Goal: Information Seeking & Learning: Learn about a topic

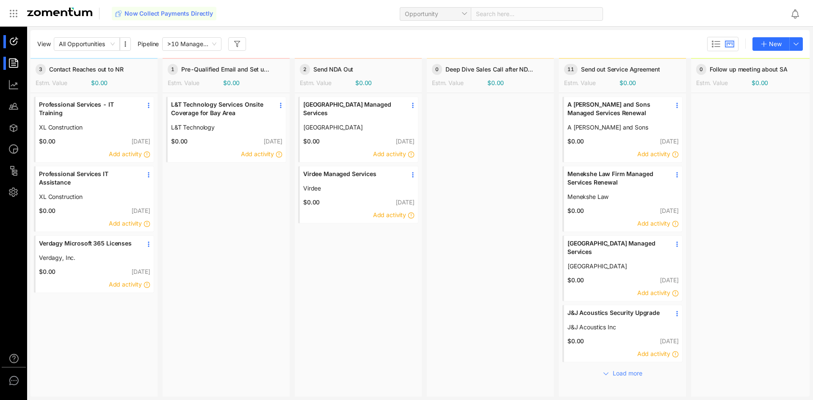
click at [23, 65] on div at bounding box center [17, 63] width 18 height 13
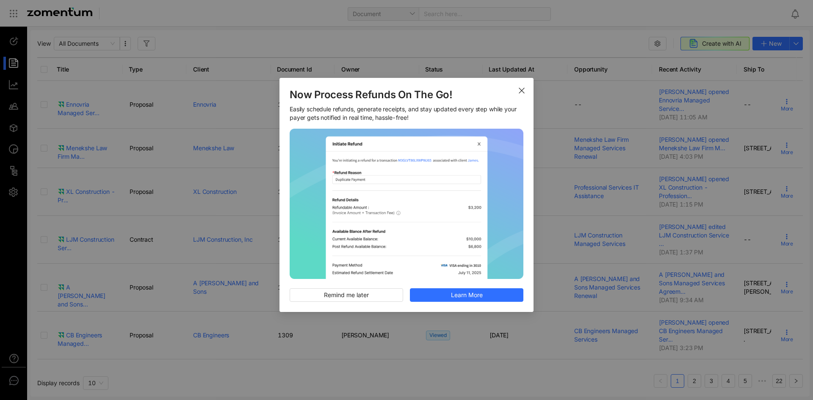
click at [524, 94] on span "Close" at bounding box center [522, 90] width 24 height 24
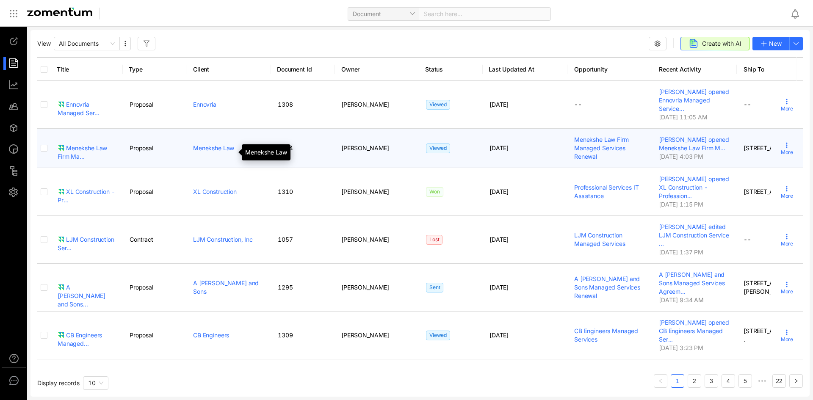
click at [219, 152] on link "Menekshe Law" at bounding box center [213, 147] width 41 height 7
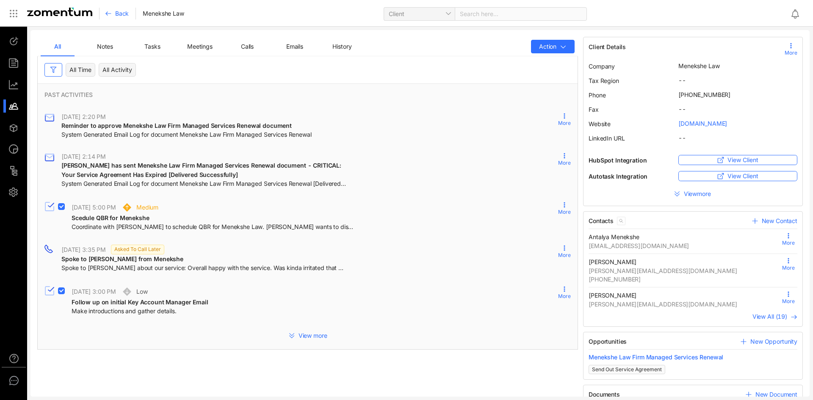
scroll to position [58, 0]
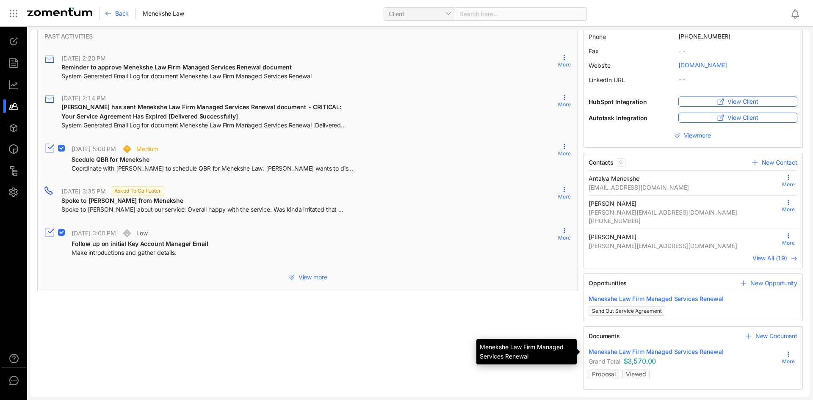
click at [657, 351] on span "Menekshe Law Firm Managed Services Renewal" at bounding box center [656, 352] width 135 height 8
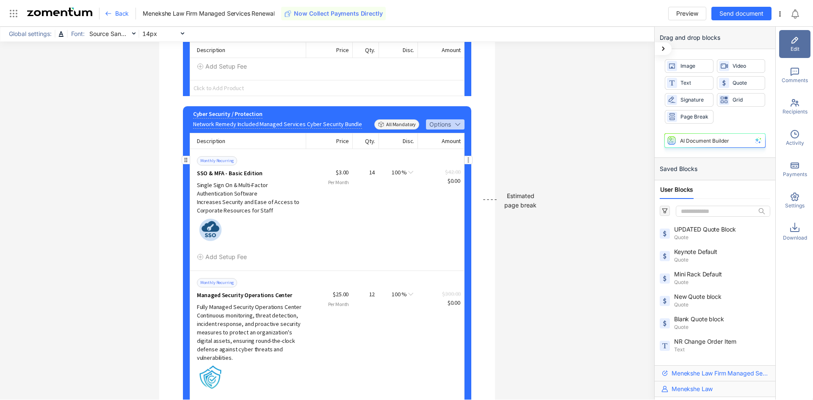
scroll to position [10484, 0]
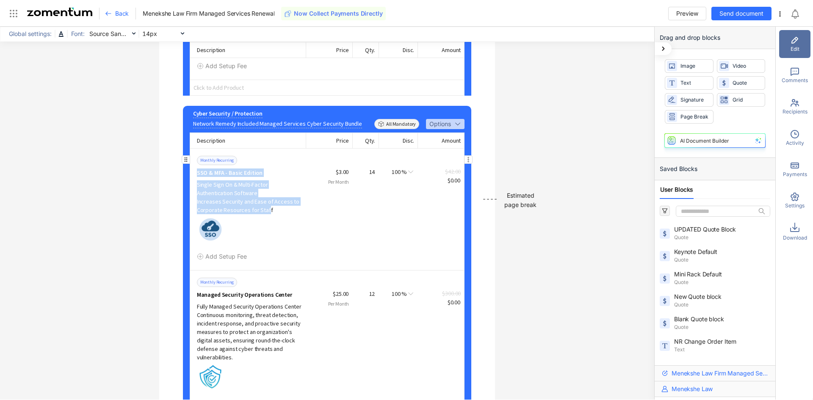
drag, startPoint x: 194, startPoint y: 212, endPoint x: 238, endPoint y: 245, distance: 54.1
click at [261, 214] on div "Monthly Recurring SSO & MFA - Basic Edition Single Sign On & Multi-Factor Authe…" at bounding box center [251, 184] width 109 height 59
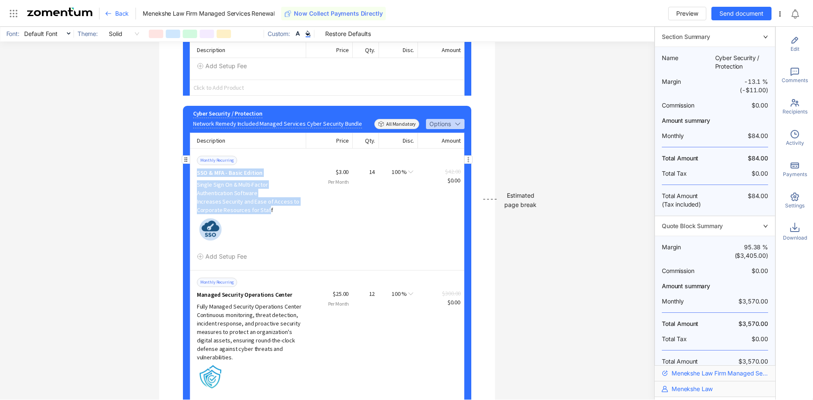
copy div "SSO & MFA - Basic Edition Single Sign On & Multi-Factor Authentication Software…"
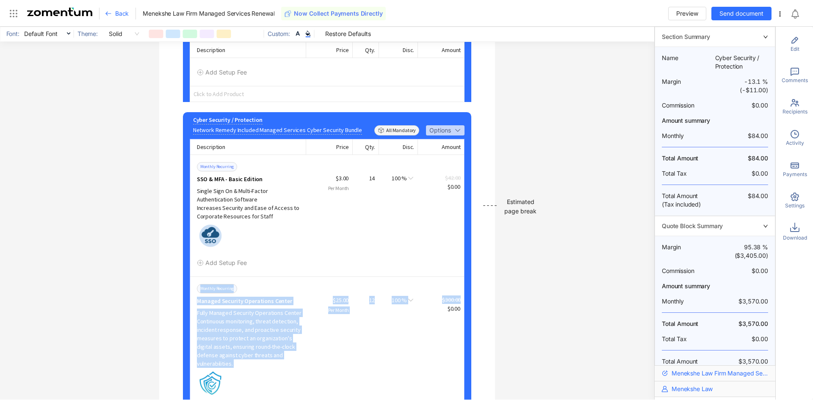
scroll to position [10526, 0]
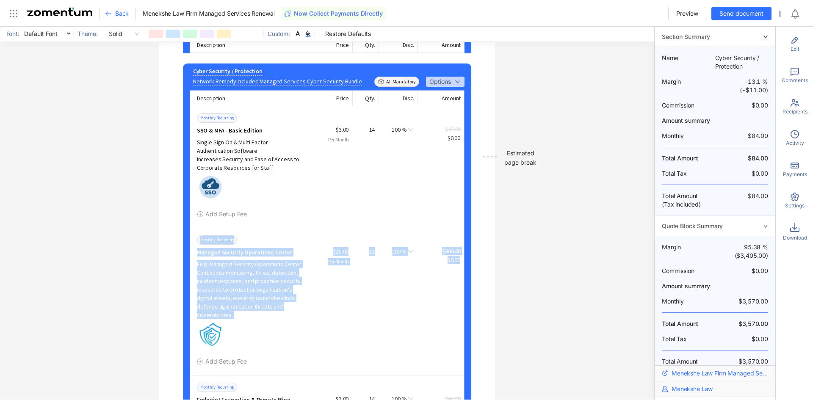
drag, startPoint x: 496, startPoint y: 302, endPoint x: 481, endPoint y: 389, distance: 88.5
click at [596, 308] on div "**********" at bounding box center [327, 213] width 654 height 373
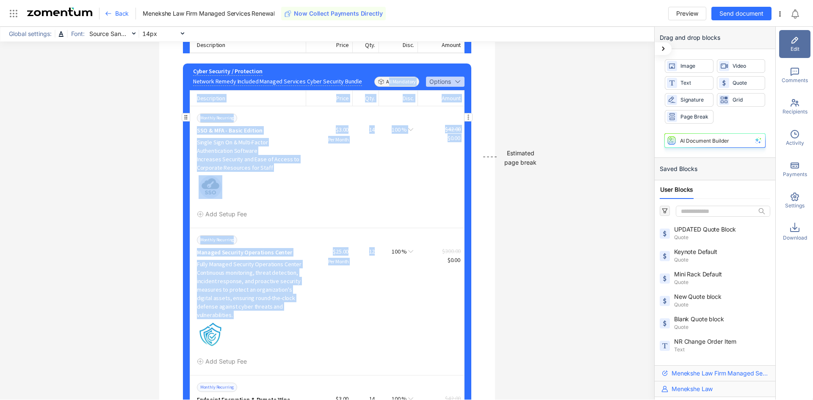
drag, startPoint x: 408, startPoint y: 142, endPoint x: 297, endPoint y: 255, distance: 158.2
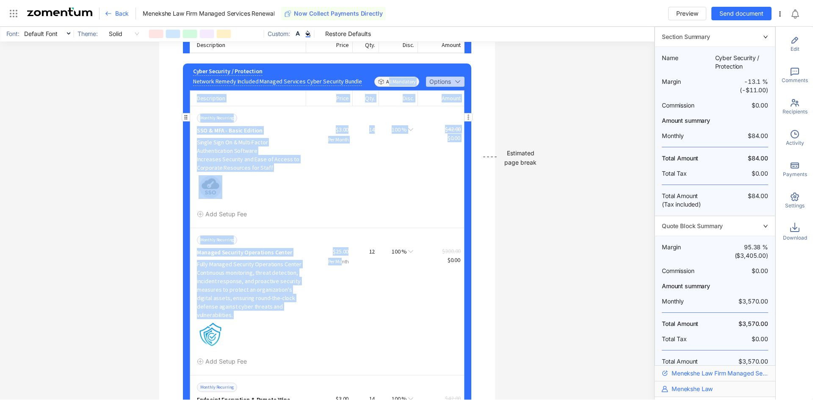
click at [302, 228] on div "Monthly Recurring SSO & MFA - Basic Edition Single Sign On & Multi-Factor Authe…" at bounding box center [327, 167] width 274 height 122
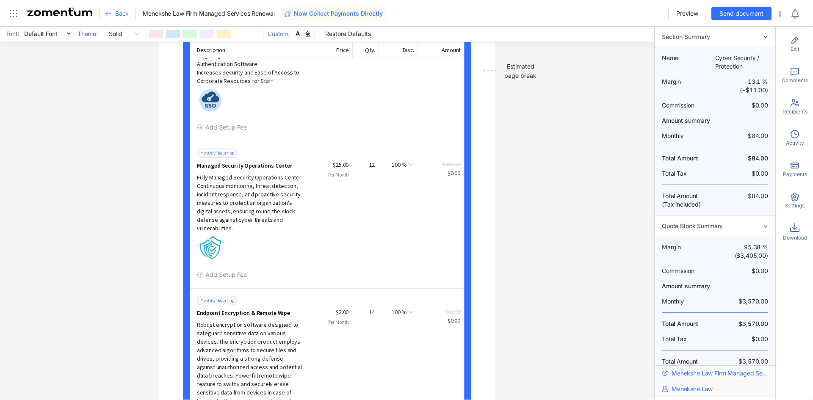
scroll to position [10653, 0]
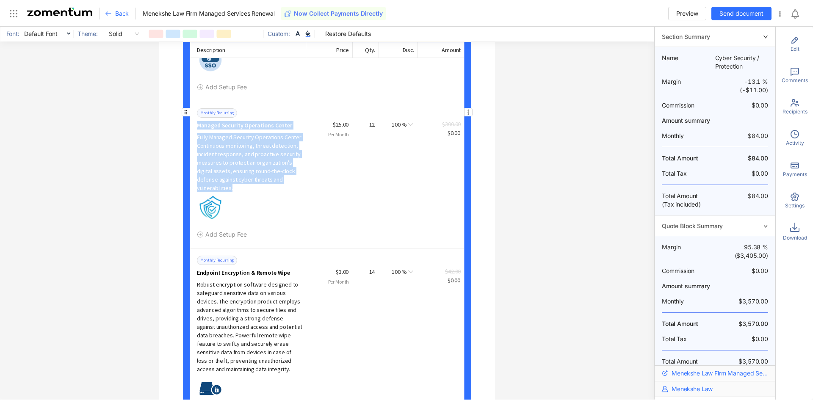
drag, startPoint x: 193, startPoint y: 163, endPoint x: 292, endPoint y: 229, distance: 119.1
click at [293, 229] on div "Monthly Recurring Managed Security Operations Center Fully Managed Security Ope…" at bounding box center [327, 174] width 274 height 147
copy div "Managed Security Operations Center Fully Managed Security Operations Center Con…"
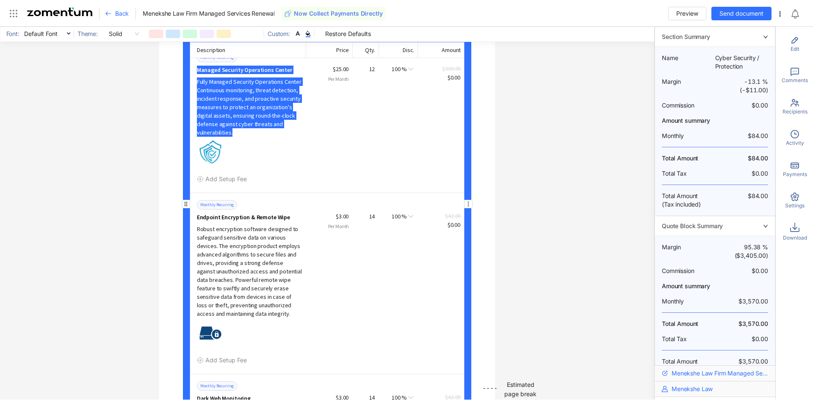
scroll to position [10780, 0]
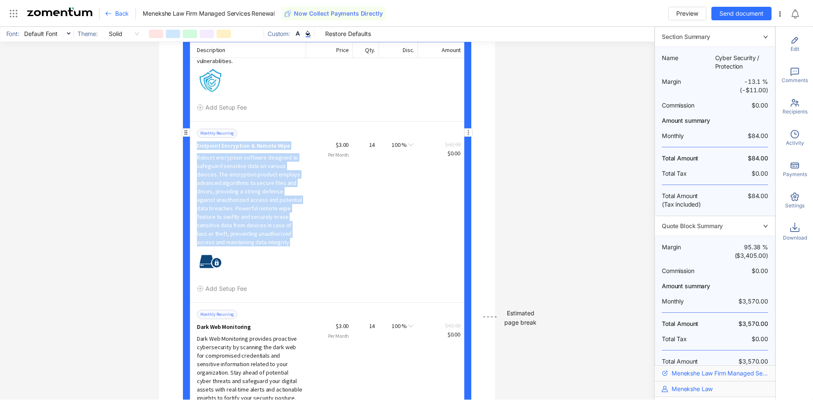
drag, startPoint x: 193, startPoint y: 186, endPoint x: 258, endPoint y: 282, distance: 116.0
click at [258, 282] on div "Monthly Recurring Endpoint Encryption & Remote Wipe Robust encryption software …" at bounding box center [327, 211] width 274 height 181
copy div "Endpoint Encryption & Remote Wipe Robust encryption software designed to safegu…"
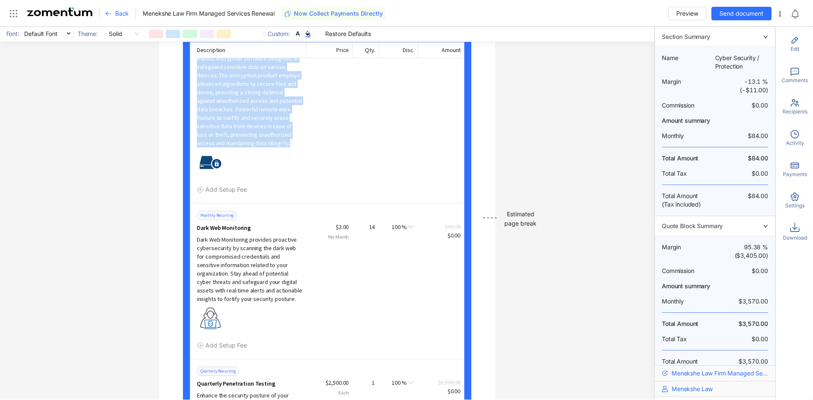
scroll to position [10907, 0]
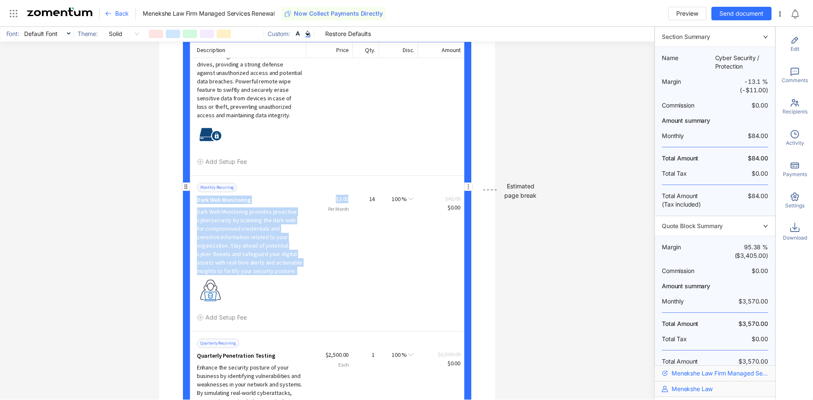
drag, startPoint x: 192, startPoint y: 238, endPoint x: 307, endPoint y: 310, distance: 135.2
click at [307, 310] on div "Monthly Recurring Dark Web Monitoring Dark Web Monitoring provides proactive cy…" at bounding box center [327, 253] width 274 height 156
copy div "Dark Web Monitoring Dark Web Monitoring provides proactive cybersecurity by sca…"
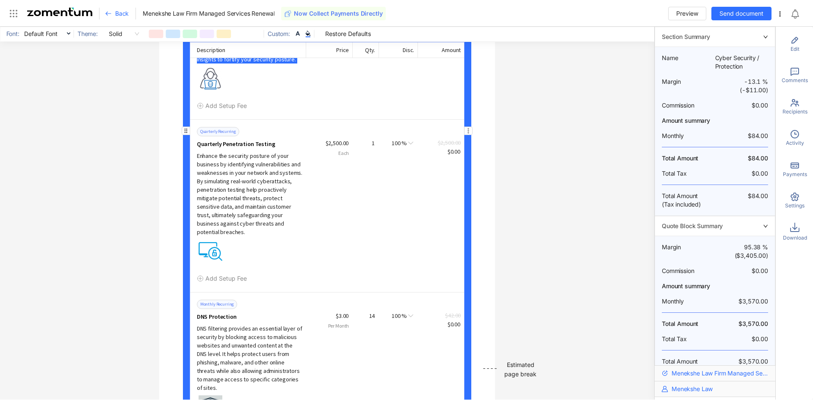
scroll to position [11162, 0]
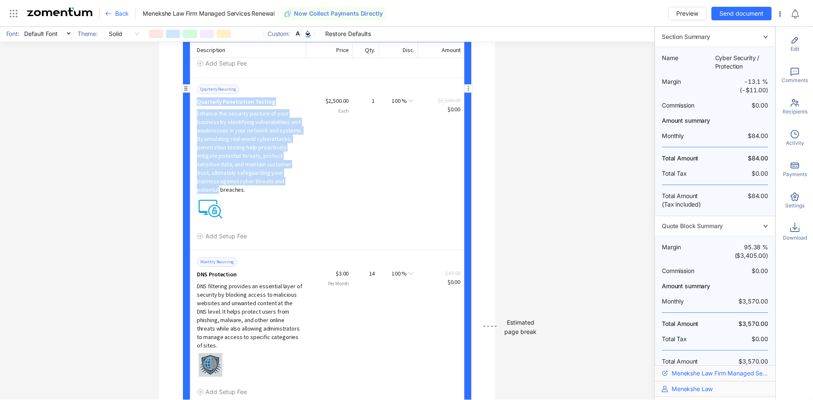
drag, startPoint x: 193, startPoint y: 142, endPoint x: 281, endPoint y: 224, distance: 119.9
click at [281, 224] on div "Quarterly Recurring Quarterly Penetration Testing Enhance the security posture …" at bounding box center [327, 163] width 274 height 173
drag, startPoint x: 223, startPoint y: 230, endPoint x: 186, endPoint y: 141, distance: 96.6
click at [186, 141] on div "Cyber Security / Protection Remove Description Network Remedy Included Managed …" at bounding box center [327, 286] width 289 height 1716
copy div "Quarterly Penetration Testing Enhance the security posture of your business by …"
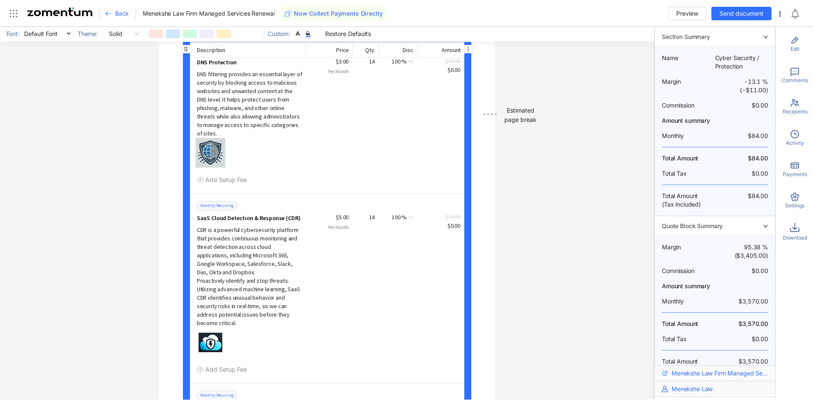
scroll to position [11373, 0]
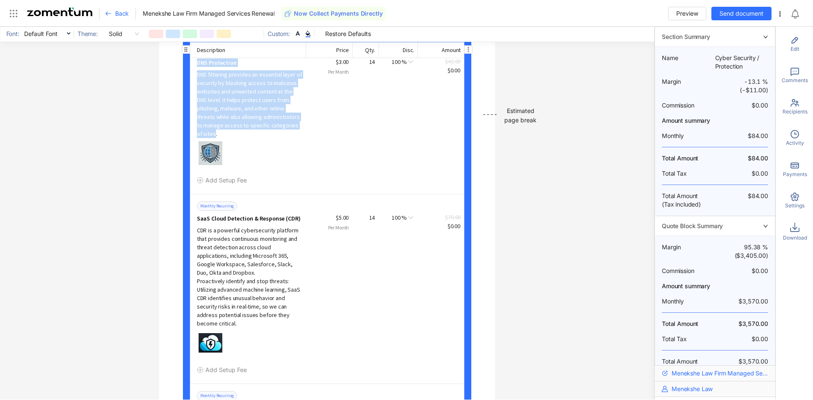
drag, startPoint x: 193, startPoint y: 102, endPoint x: 279, endPoint y: 163, distance: 105.2
click at [279, 163] on div "Monthly Recurring DNS Protection DNS filtering provides an essential layer of s…" at bounding box center [327, 116] width 274 height 156
copy div "DNS Protection DNS filtering provides an essential layer of security by blockin…"
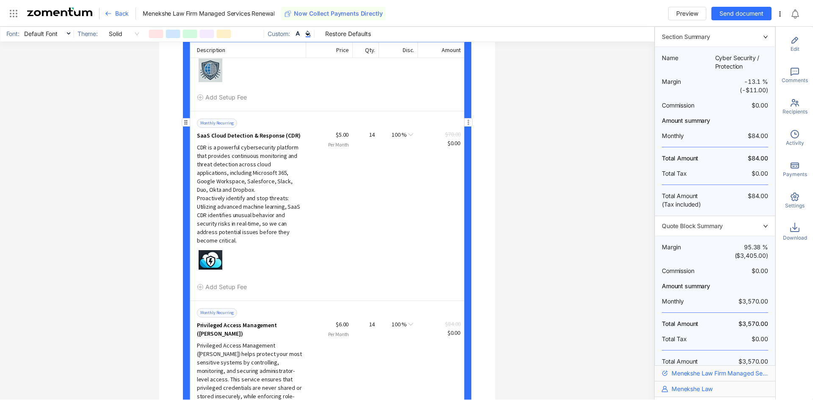
scroll to position [11458, 0]
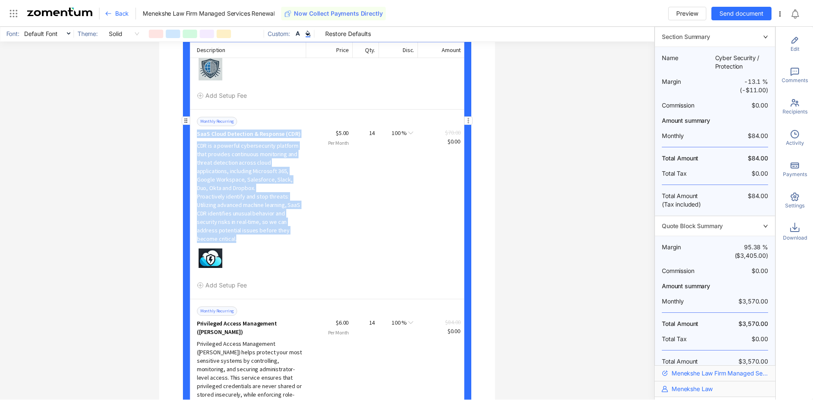
drag, startPoint x: 194, startPoint y: 166, endPoint x: 244, endPoint y: 251, distance: 98.9
click at [289, 243] on div "Monthly Recurring SaaS Cloud Detection & Response (CDR) CDR is a powerful cyber…" at bounding box center [251, 179] width 109 height 127
copy div "SaaS Cloud Detection & Response (CDR) CDR is a powerful cybersecurity platform …"
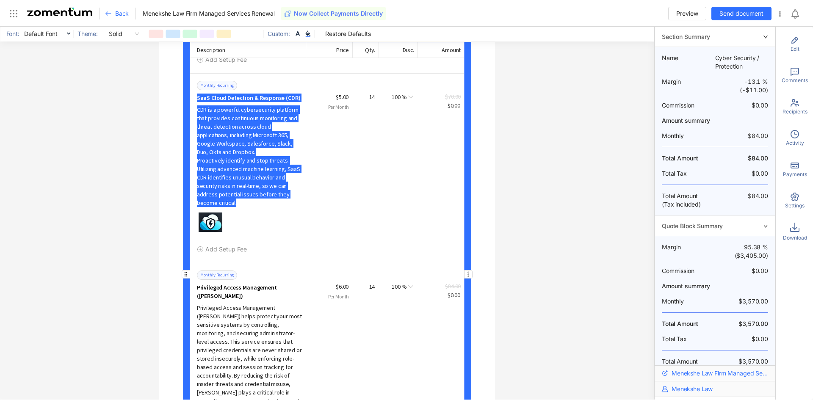
scroll to position [11543, 0]
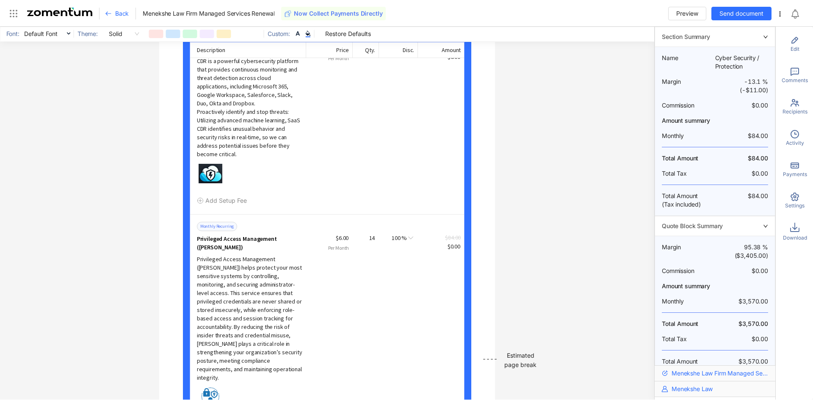
click at [305, 187] on div at bounding box center [254, 173] width 114 height 27
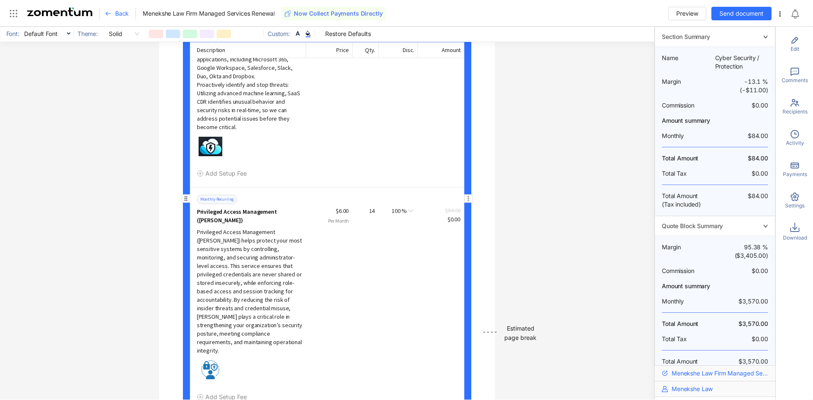
scroll to position [11585, 0]
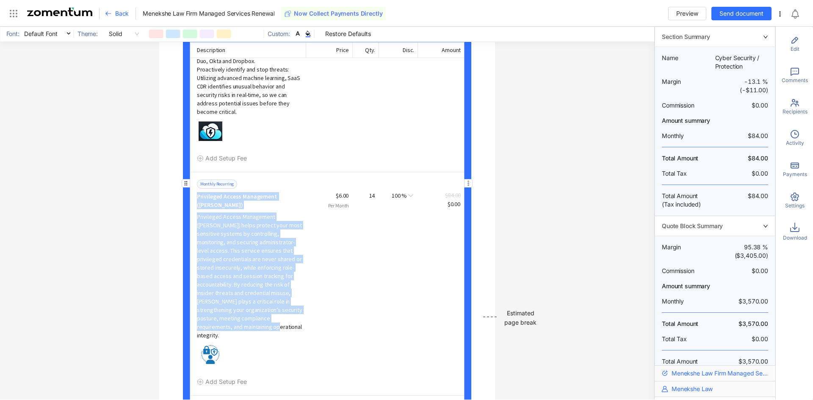
drag, startPoint x: 193, startPoint y: 221, endPoint x: 288, endPoint y: 336, distance: 149.3
click at [288, 336] on div "Monthly Recurring Privileged Access Management ([PERSON_NAME]) Privileged Acces…" at bounding box center [327, 284] width 274 height 224
copy div "Privileged Access Management ([PERSON_NAME]) Privileged Access Management ([PER…"
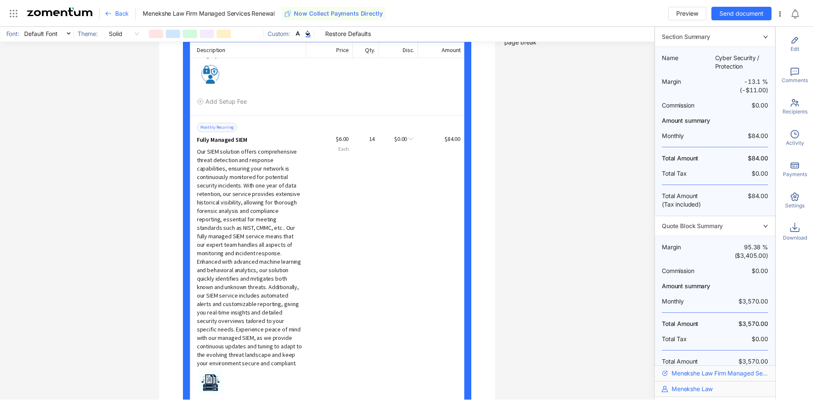
scroll to position [11867, 0]
drag, startPoint x: 278, startPoint y: 238, endPoint x: 200, endPoint y: 164, distance: 107.6
click at [200, 164] on div "Our SIEM solution offers comprehensive threat detection and response capabiliti…" at bounding box center [250, 256] width 106 height 220
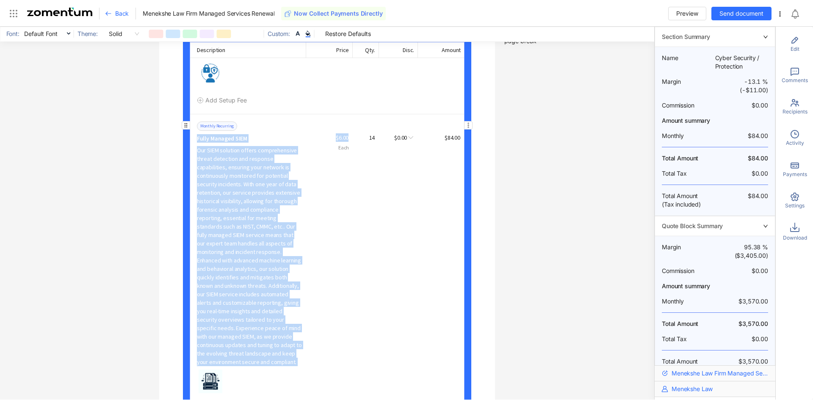
drag, startPoint x: 194, startPoint y: 136, endPoint x: 305, endPoint y: 341, distance: 234.3
click at [305, 341] on div "Monthly Recurring Fully Managed SIEM $6.00 Each 14 $0.00 $84.00" at bounding box center [331, 243] width 268 height 245
copy div "Fully Managed SIEM Our SIEM solution offers comprehensive threat detection and …"
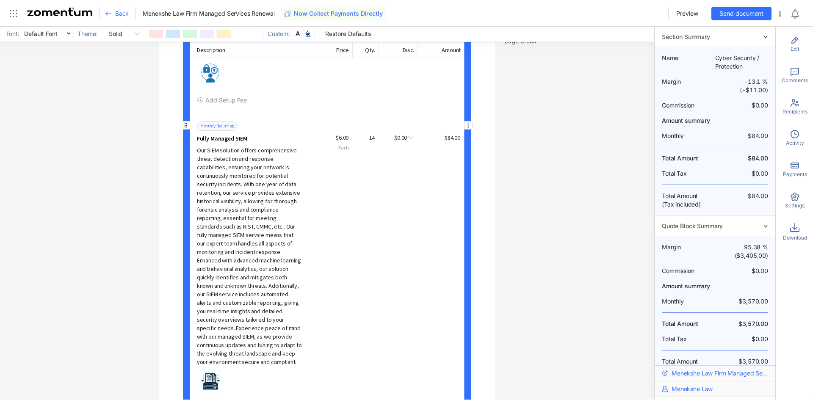
click at [405, 271] on div "Monthly Recurring Fully Managed SIEM $6.00 Each 14 $0.00 $84.00" at bounding box center [331, 243] width 268 height 245
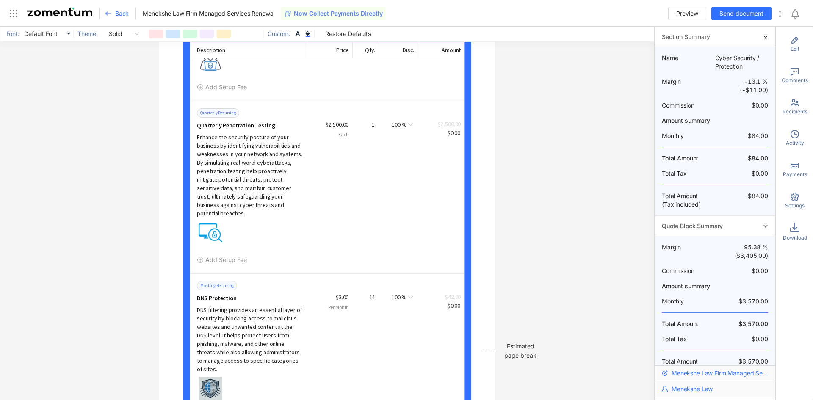
scroll to position [11182, 0]
